Goal: Navigation & Orientation: Find specific page/section

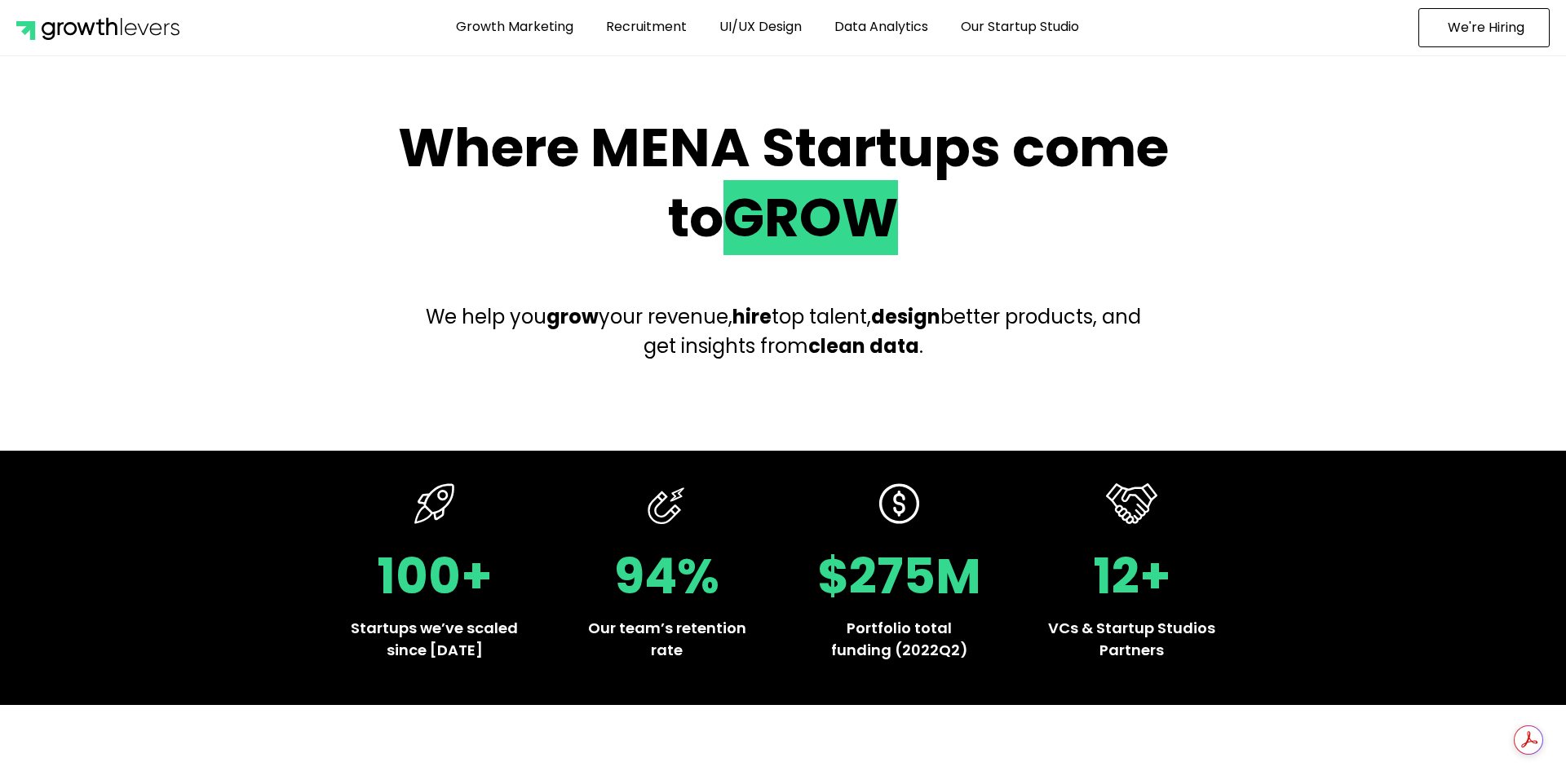
click at [540, 142] on h2 "Where MENA Startups come to GROW" at bounding box center [783, 183] width 808 height 140
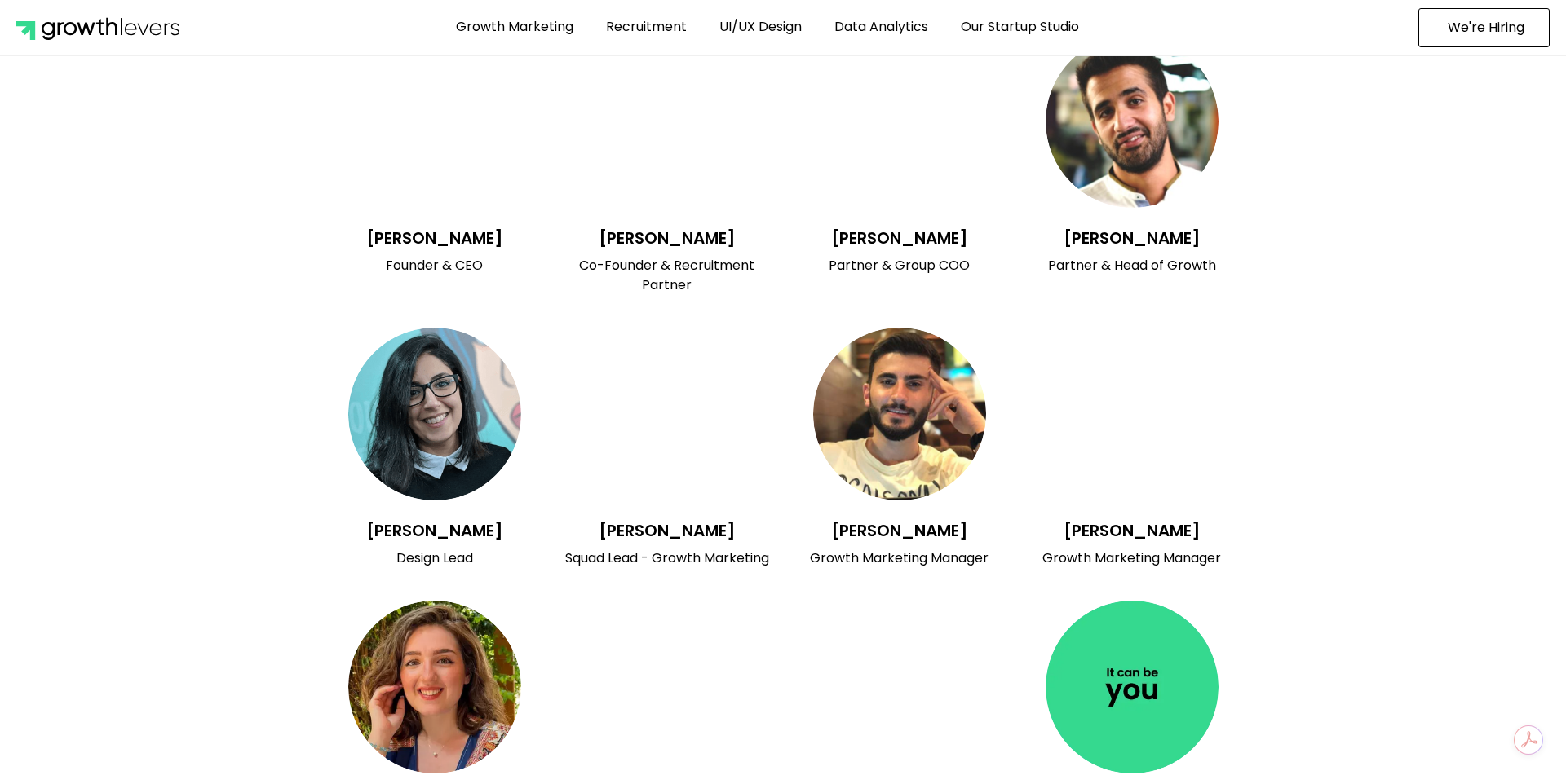
scroll to position [5998, 0]
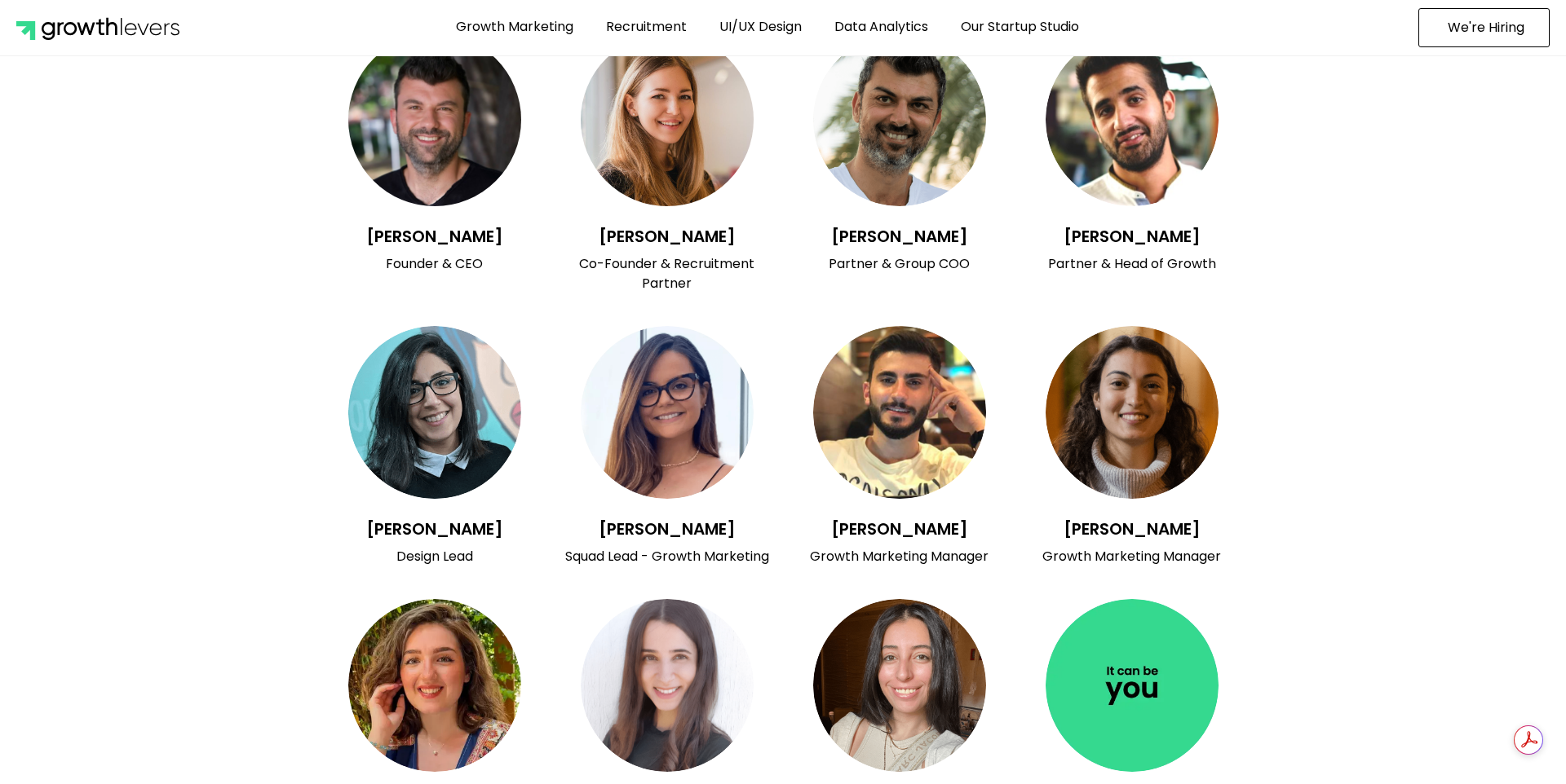
click at [1321, 318] on section "Jamale Matar Design Lead Luisa Silva Squad Lead - Growth Marketing Omar Al Achk…" at bounding box center [783, 446] width 1566 height 257
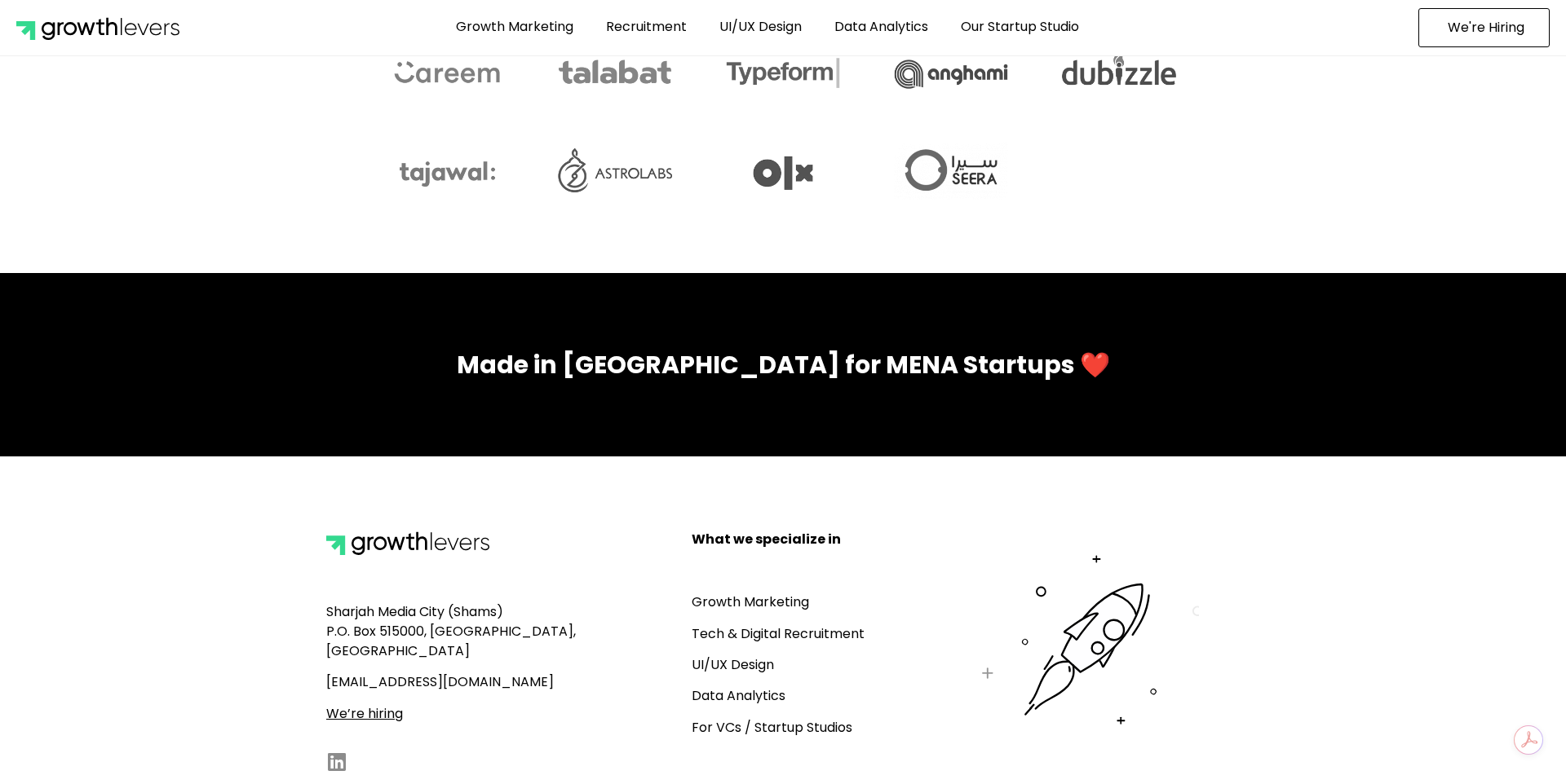
scroll to position [7063, 0]
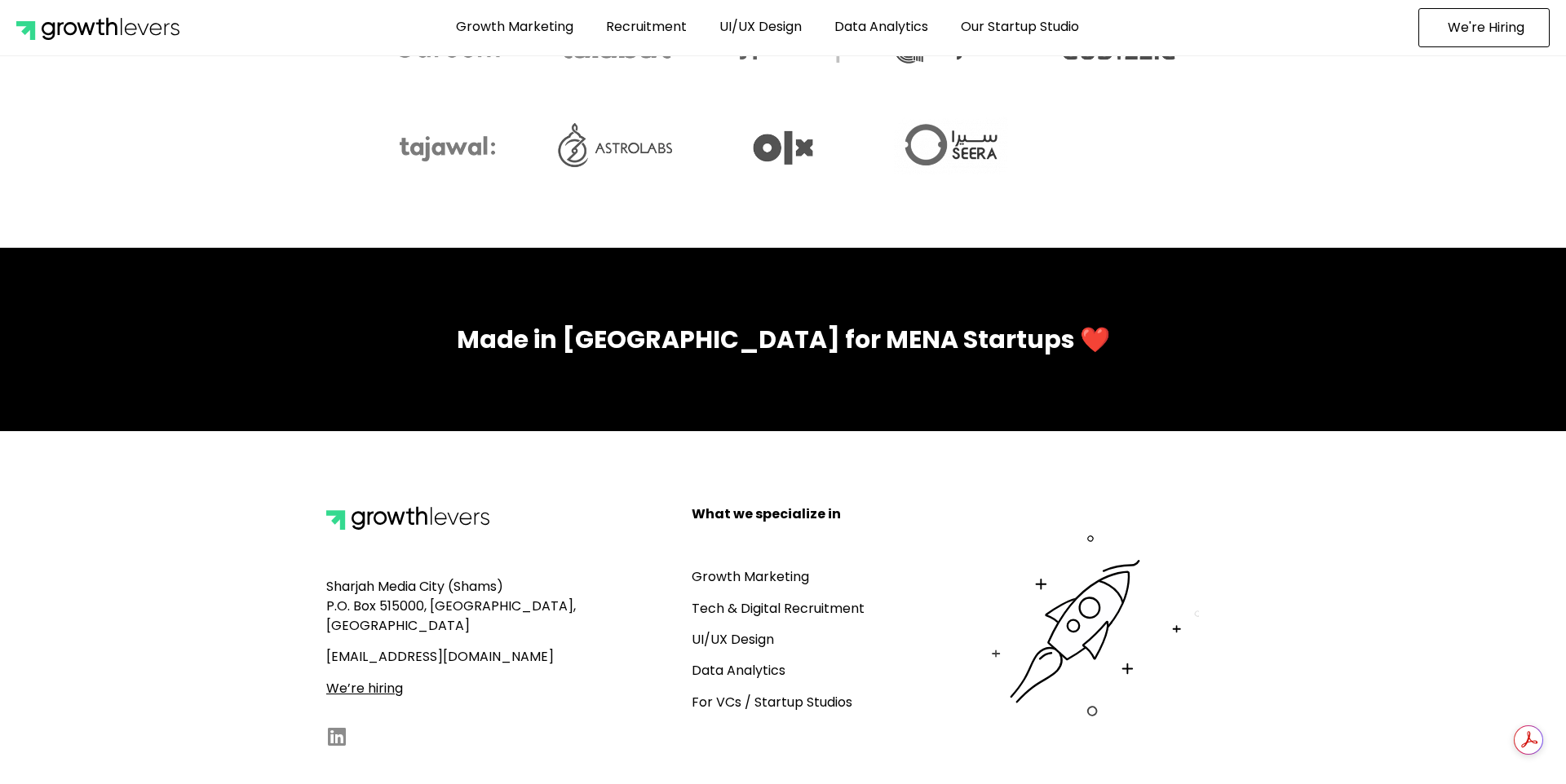
click at [375, 679] on u "We’re hiring" at bounding box center [364, 689] width 77 height 18
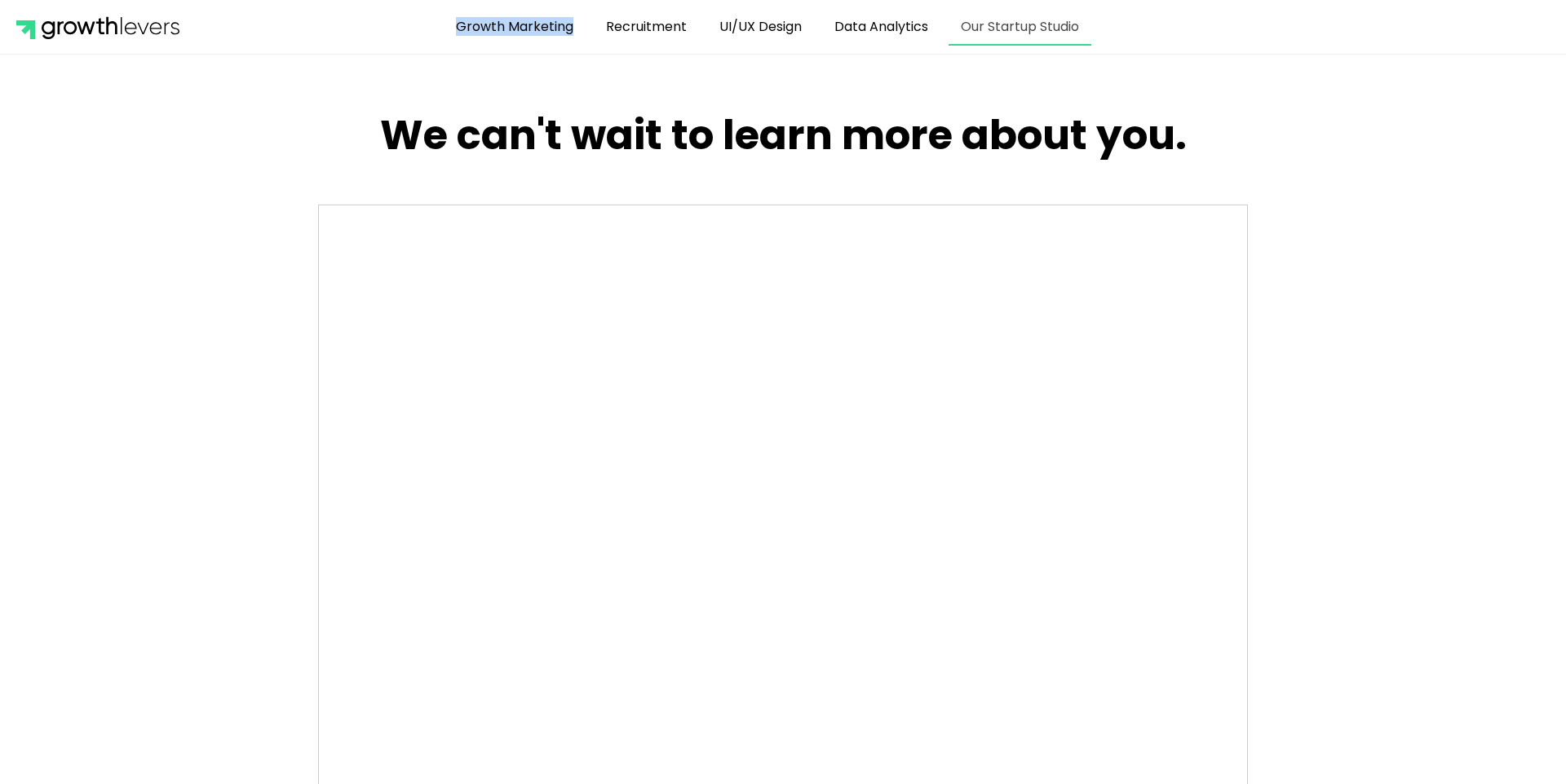
scroll to position [6, 0]
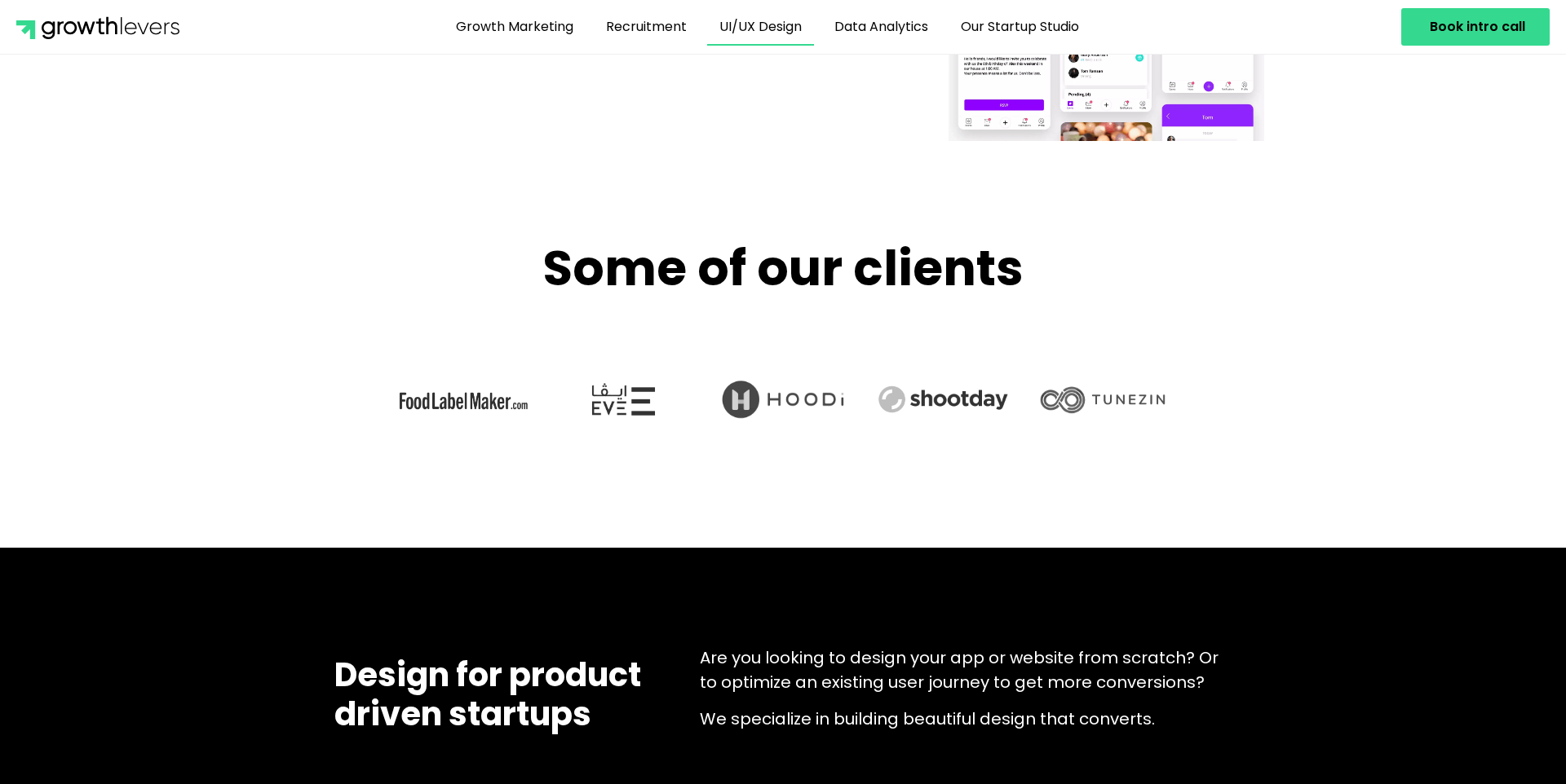
scroll to position [2471, 0]
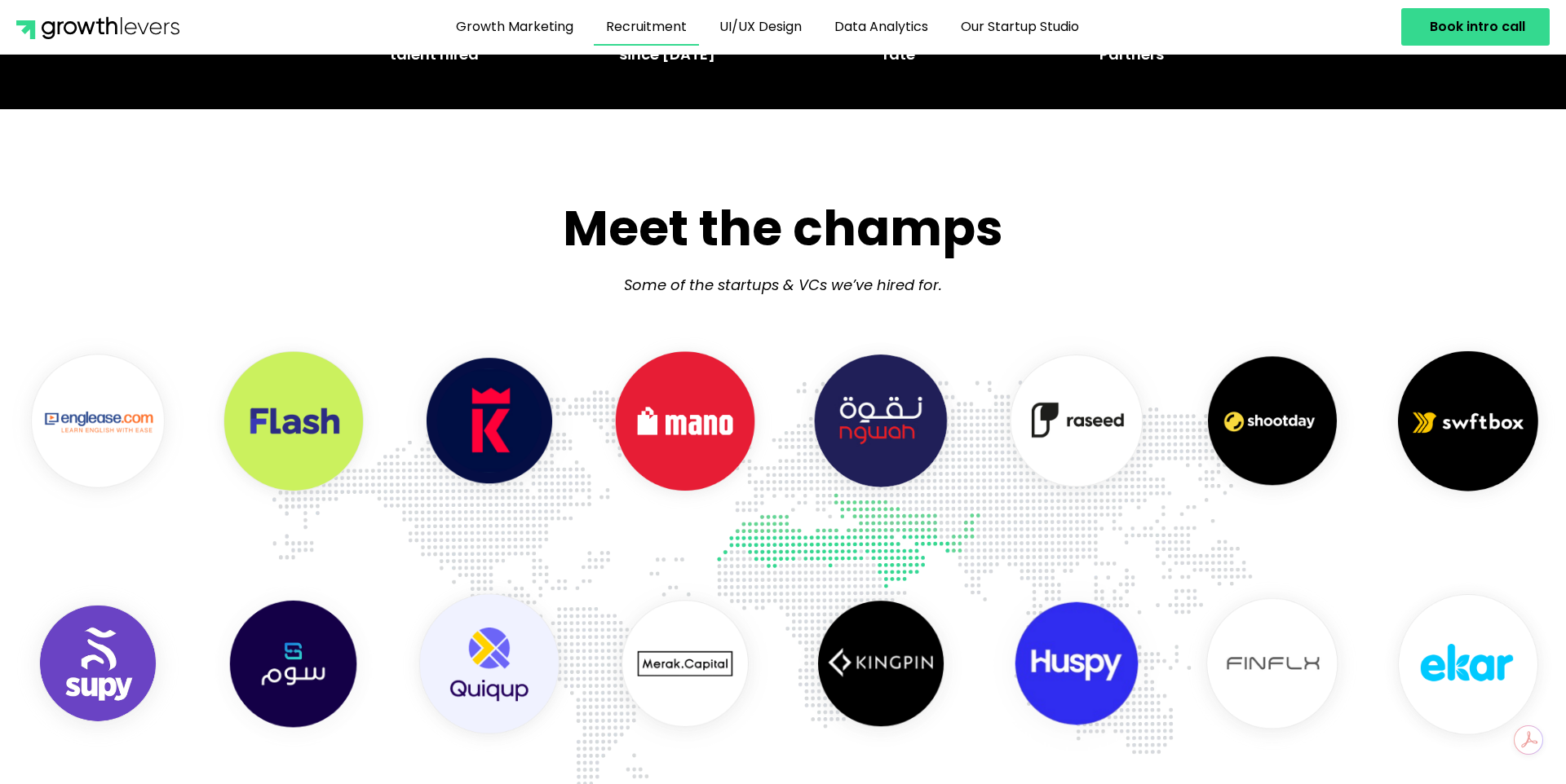
scroll to position [618, 0]
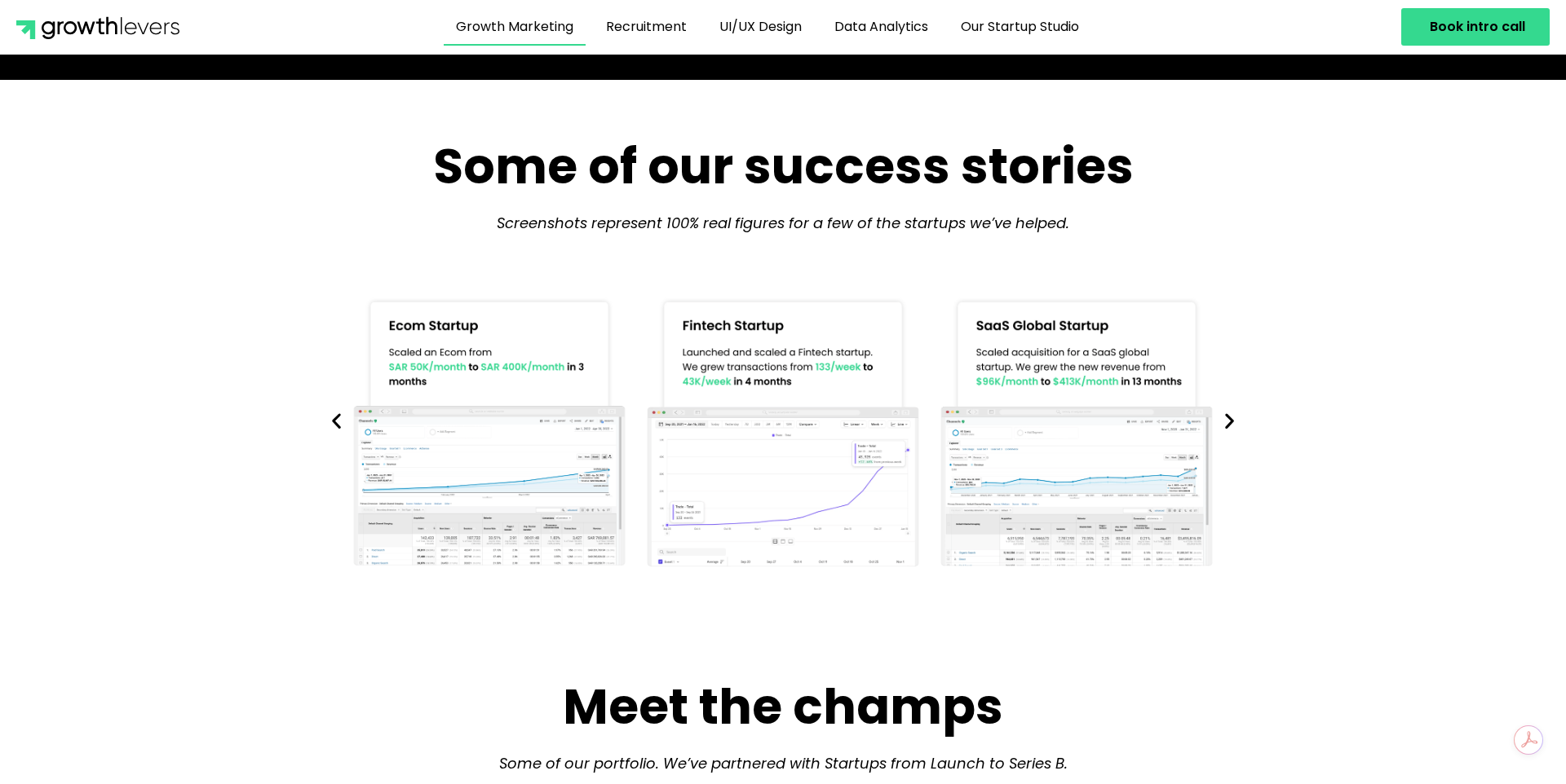
scroll to position [695, 0]
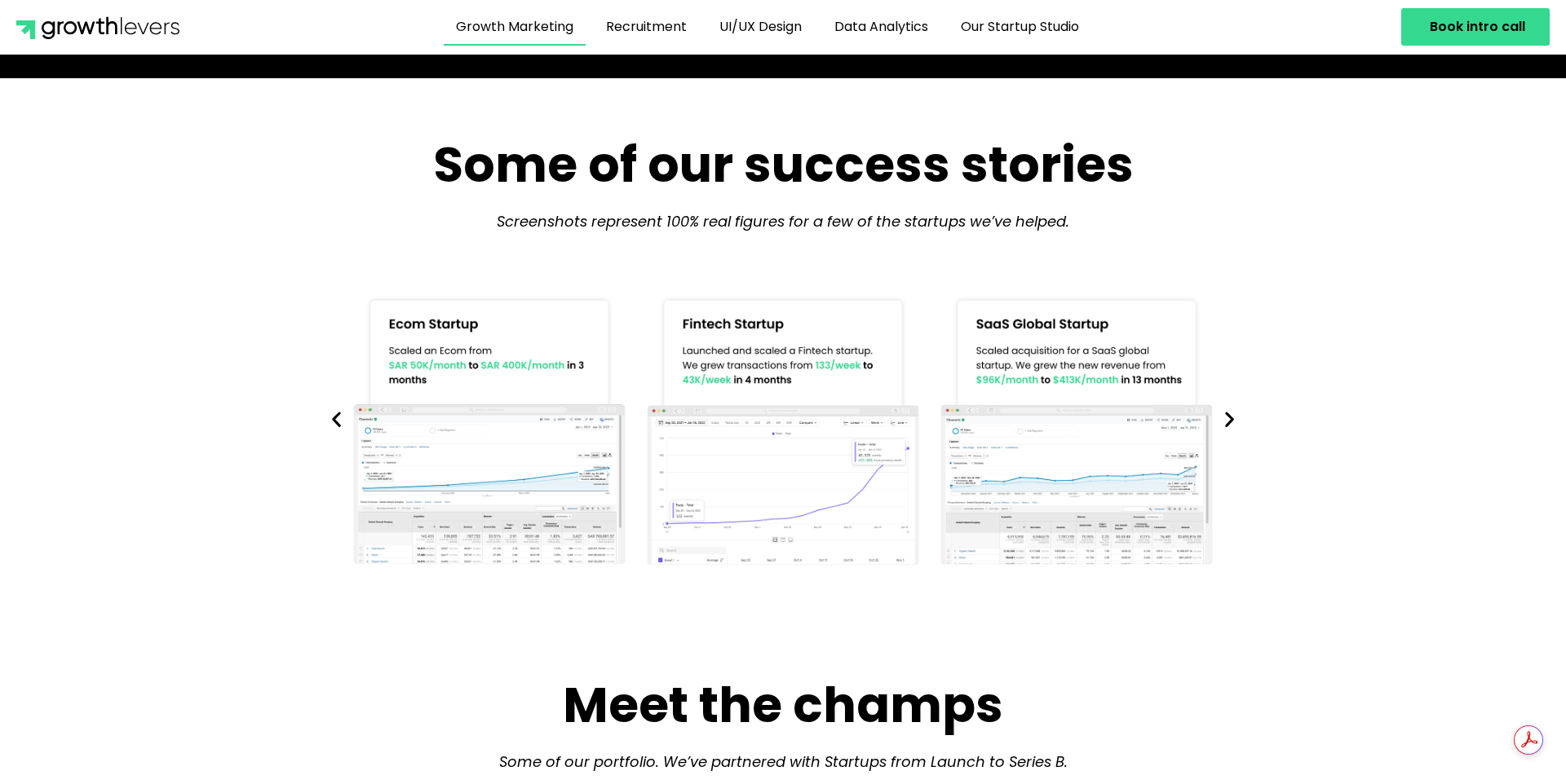
click at [1228, 419] on icon "Next slide" at bounding box center [1229, 420] width 20 height 20
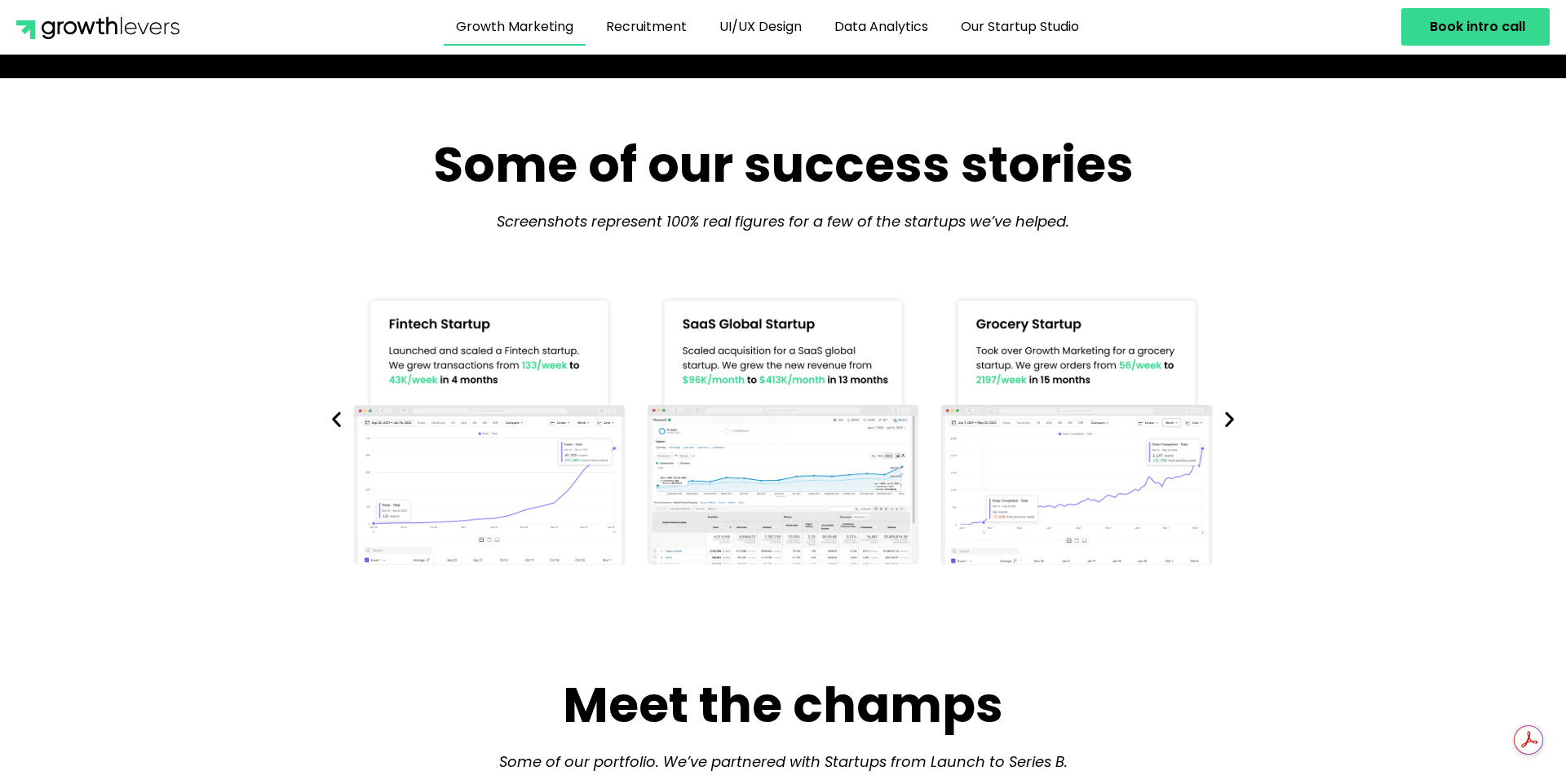
click at [1228, 419] on icon "Next slide" at bounding box center [1229, 420] width 20 height 20
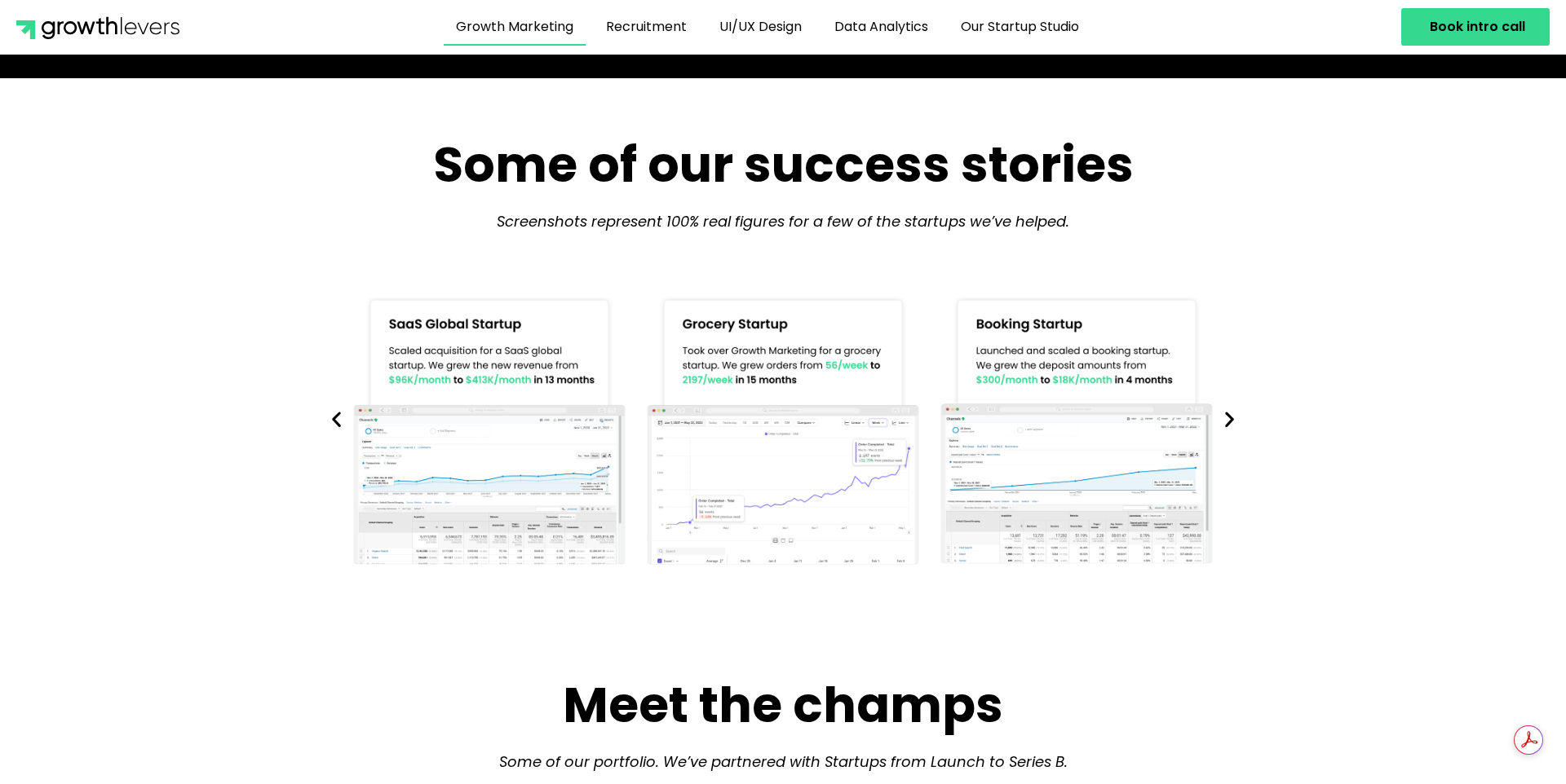
click at [1228, 419] on icon "Next slide" at bounding box center [1229, 420] width 20 height 20
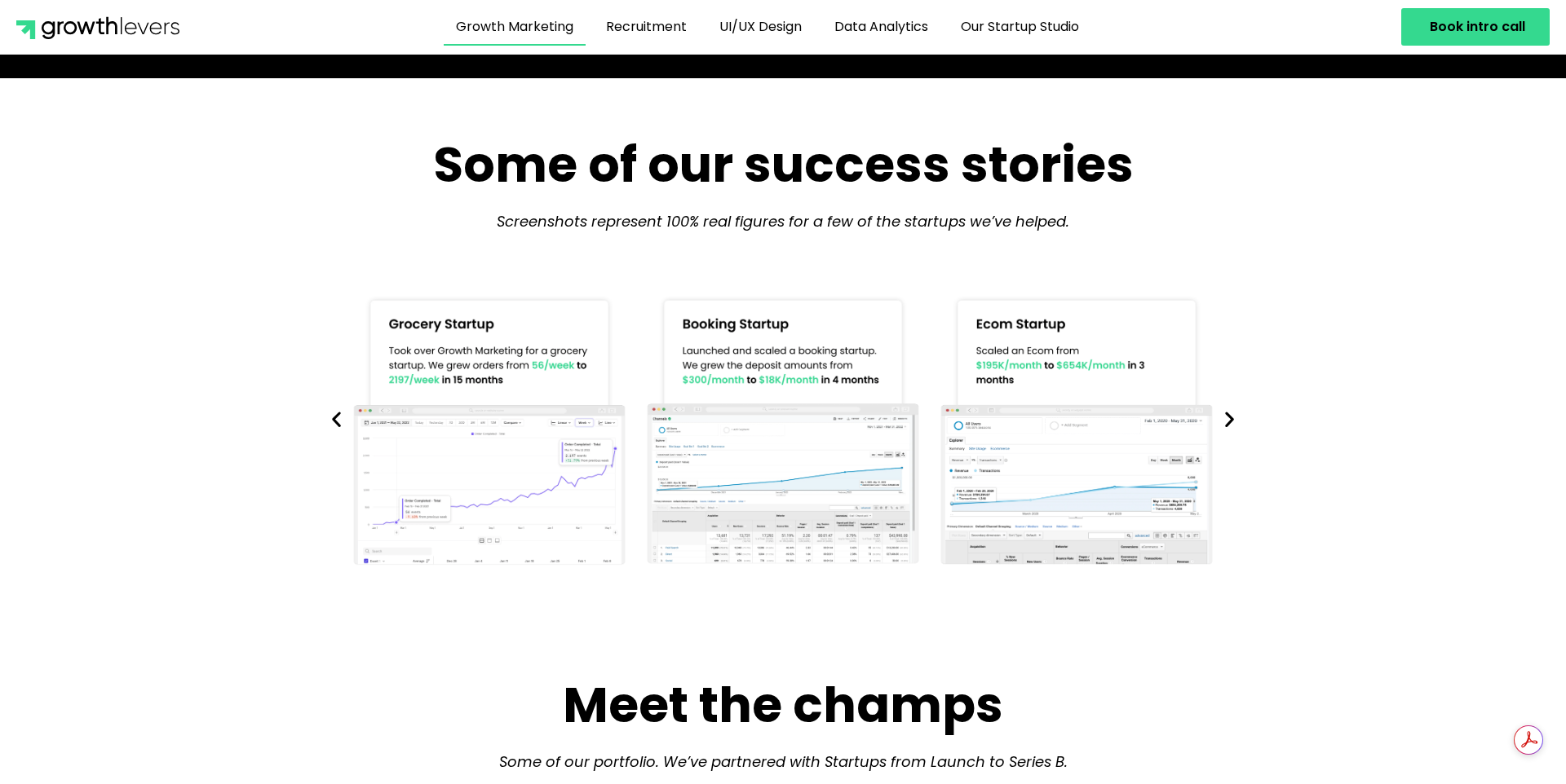
click at [1228, 419] on icon "Next slide" at bounding box center [1229, 420] width 20 height 20
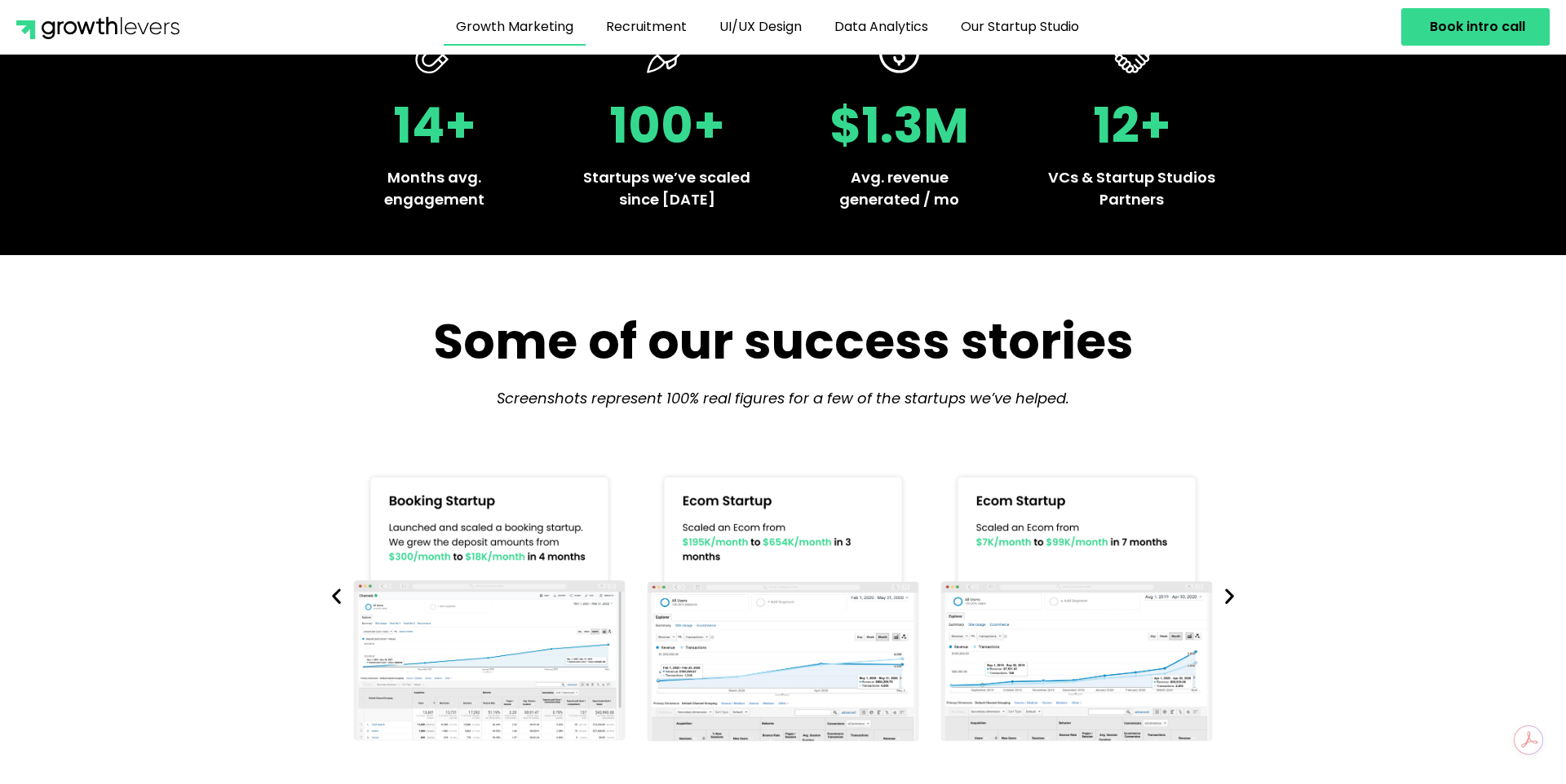
scroll to position [487, 0]
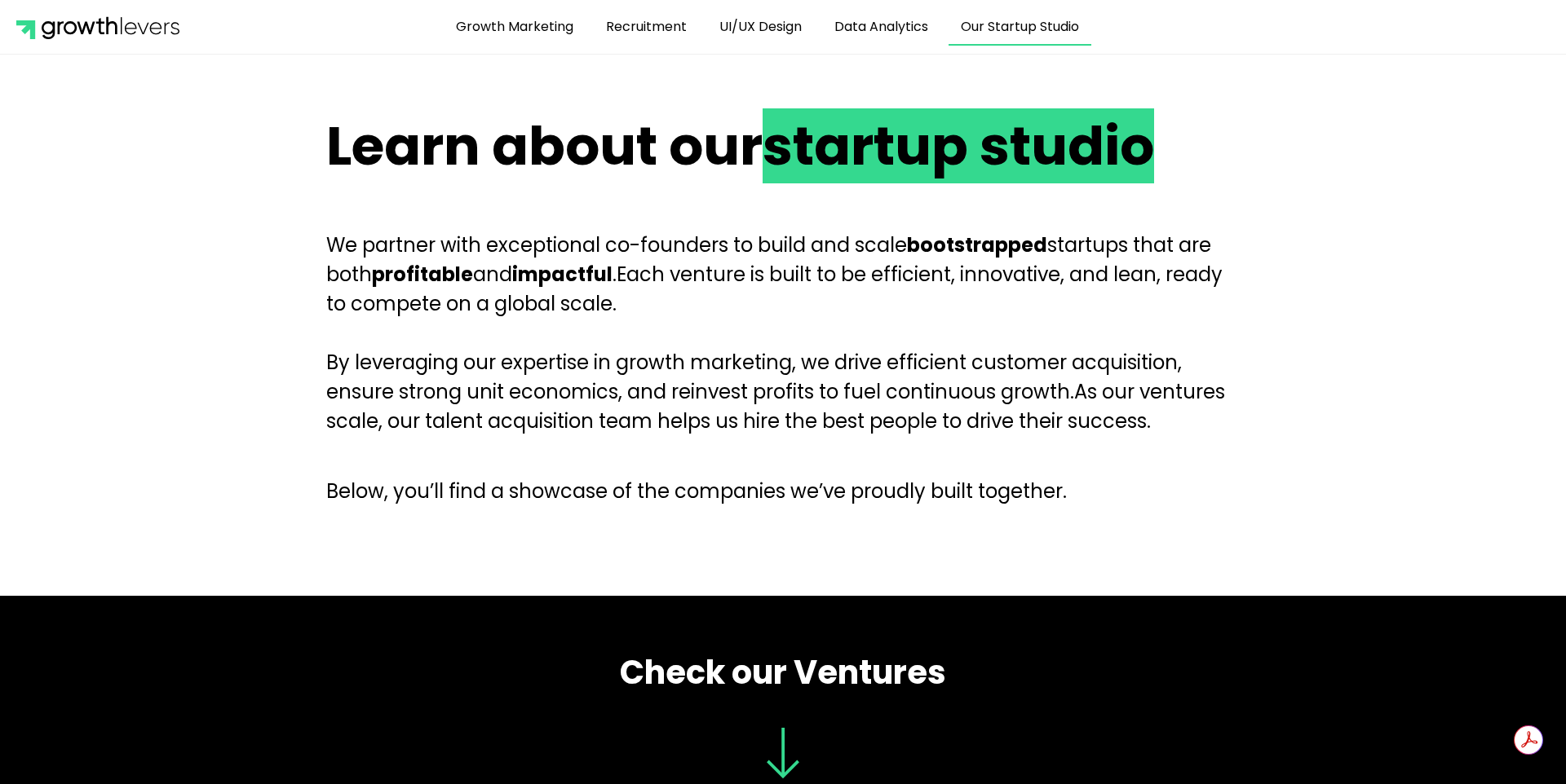
click at [1402, 147] on section "Learn about our startup studio We partner with exceptional co-founders to build…" at bounding box center [783, 326] width 1566 height 444
